Goal: Task Accomplishment & Management: Complete application form

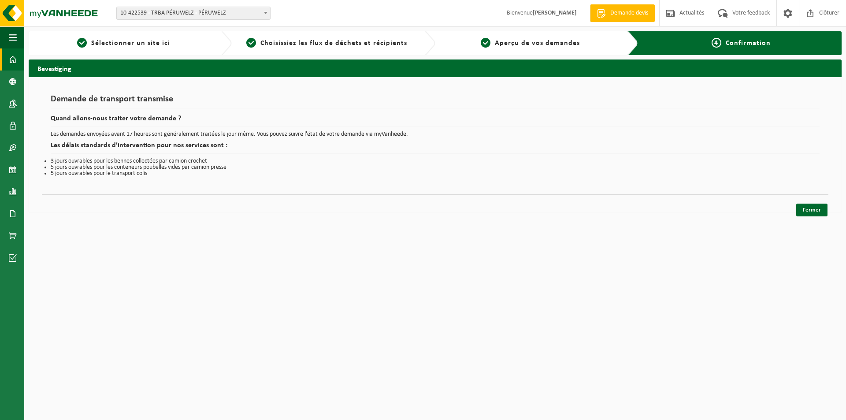
click at [12, 56] on span at bounding box center [13, 59] width 8 height 22
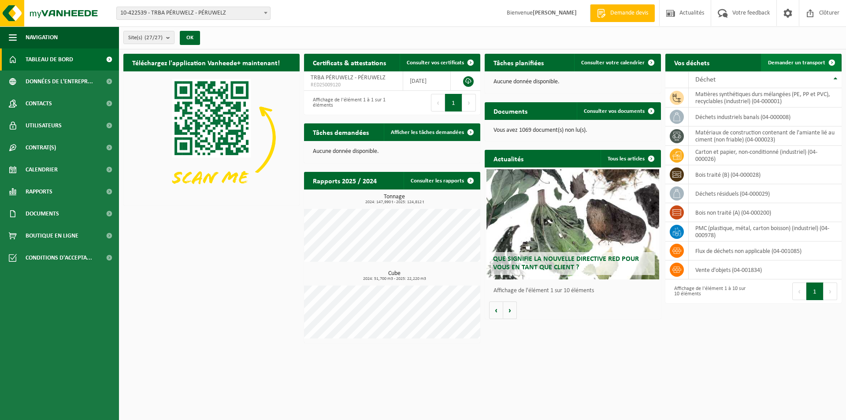
click at [803, 63] on span "Demander un transport" at bounding box center [796, 63] width 57 height 6
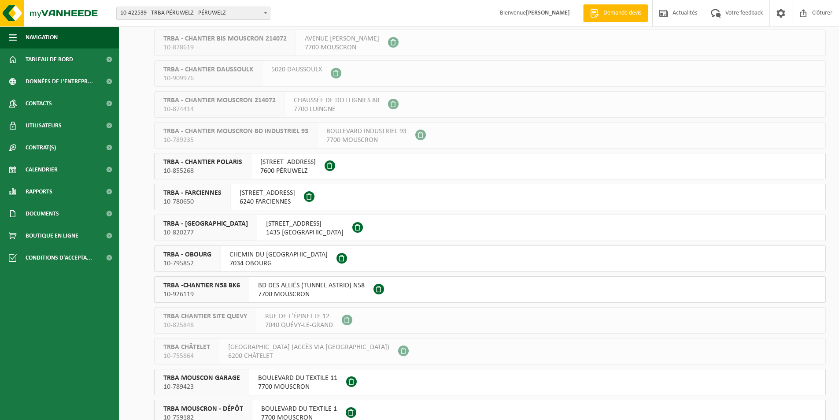
scroll to position [308, 0]
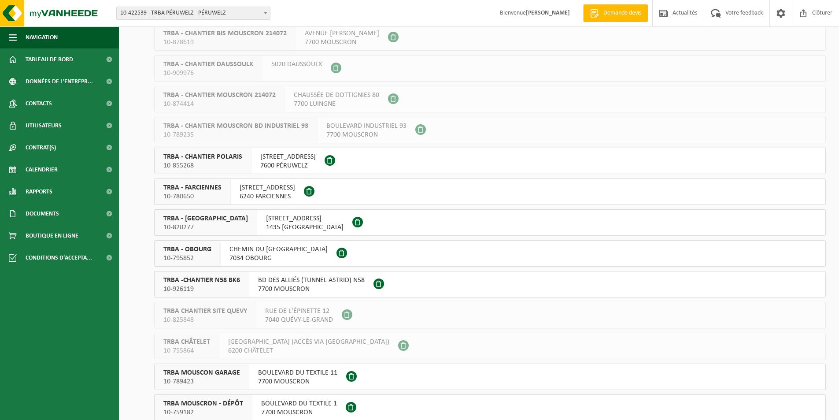
click at [335, 162] on span at bounding box center [330, 160] width 11 height 11
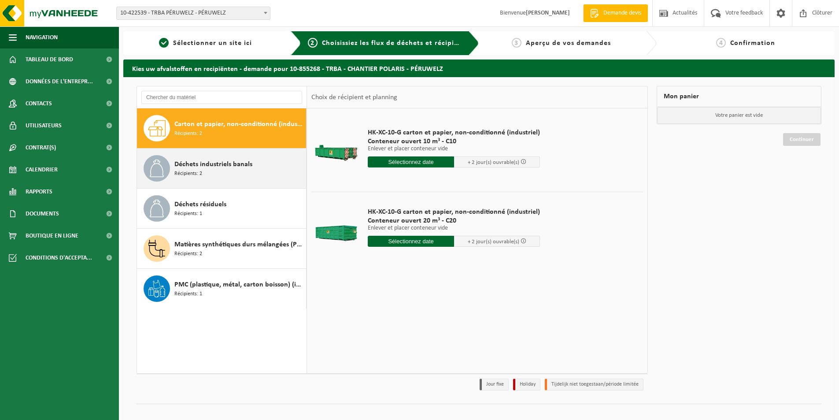
click at [279, 173] on div "Déchets industriels banals Récipients: 2" at bounding box center [239, 168] width 130 height 26
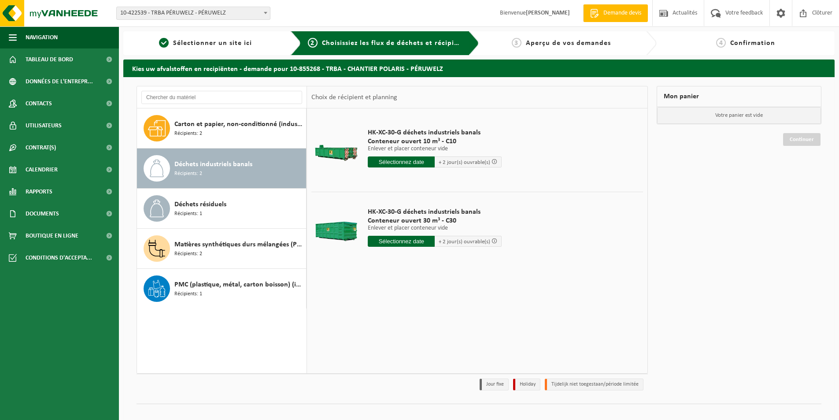
click at [411, 243] on input "text" at bounding box center [401, 241] width 67 height 11
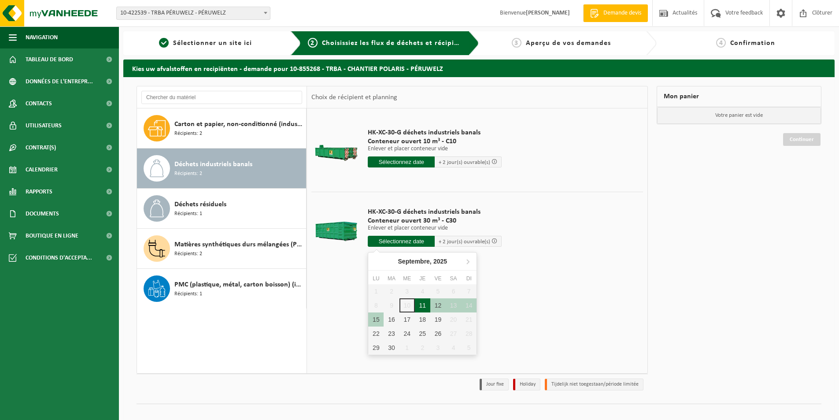
click at [419, 308] on div "11" at bounding box center [422, 305] width 15 height 14
type input "à partir de 2025-09-11"
type input "2025-09-11"
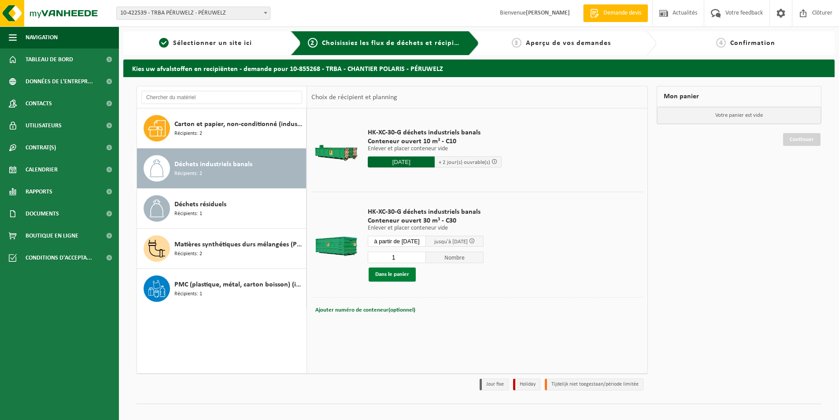
click at [388, 274] on button "Dans le panier" at bounding box center [392, 274] width 47 height 14
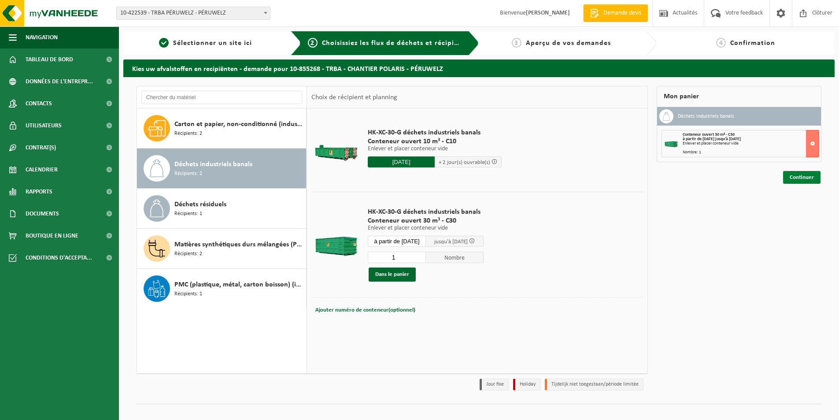
click at [800, 177] on link "Continuer" at bounding box center [801, 177] width 37 height 13
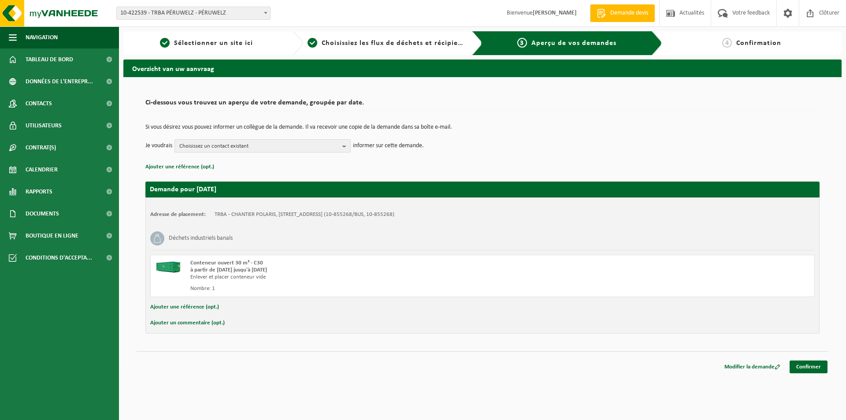
click at [248, 147] on span "Choisissez un contact existant" at bounding box center [259, 146] width 160 height 13
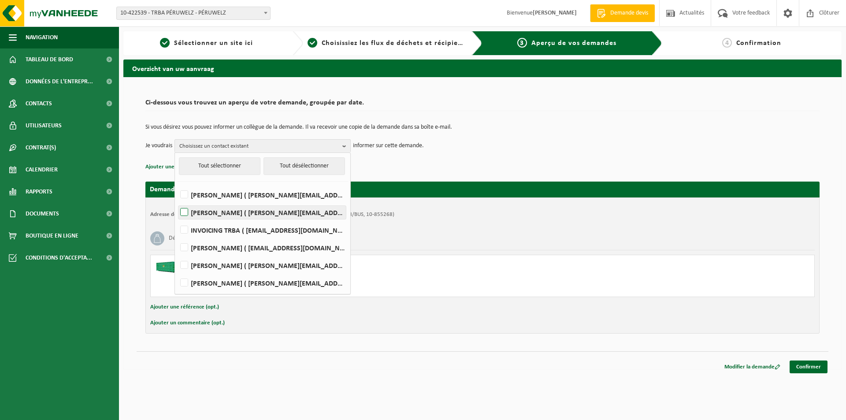
click at [237, 206] on label "LOUISE FORGET ( louise.forget@trba.eu )" at bounding box center [261, 212] width 167 height 13
click at [177, 201] on input "LOUISE FORGET ( louise.forget@trba.eu )" at bounding box center [177, 201] width 0 height 0
checkbox input "true"
click at [363, 325] on div "Ajouter un commentaire (opt.)" at bounding box center [482, 322] width 664 height 11
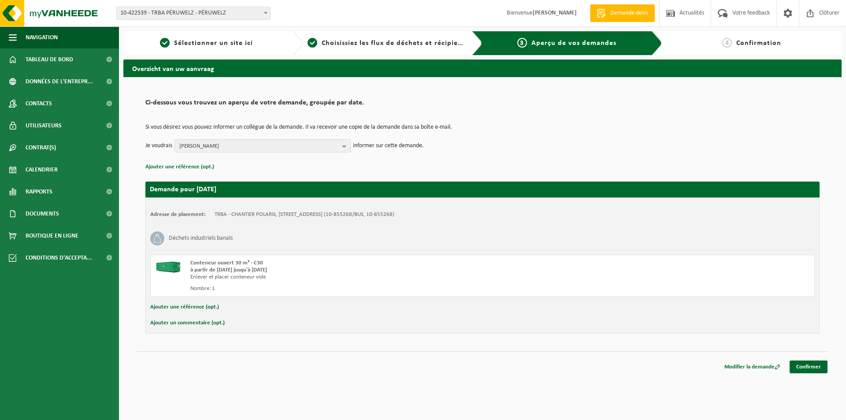
click at [189, 308] on button "Ajouter une référence (opt.)" at bounding box center [184, 306] width 69 height 11
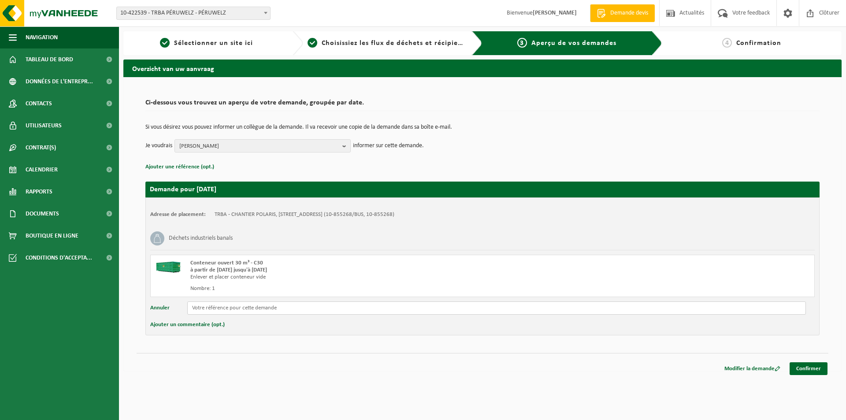
click at [201, 309] on input "text" at bounding box center [496, 307] width 619 height 13
type input "p"
type input "POL / TRBA"
click at [810, 364] on link "Confirmer" at bounding box center [809, 368] width 38 height 13
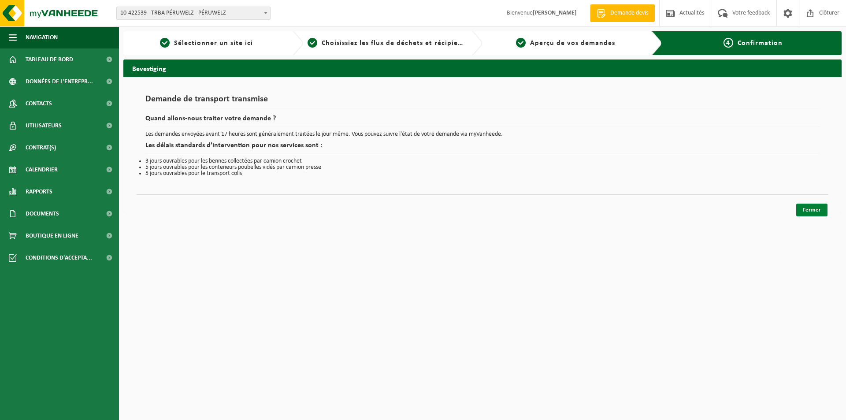
click at [814, 208] on link "Fermer" at bounding box center [811, 210] width 31 height 13
